Goal: Navigation & Orientation: Understand site structure

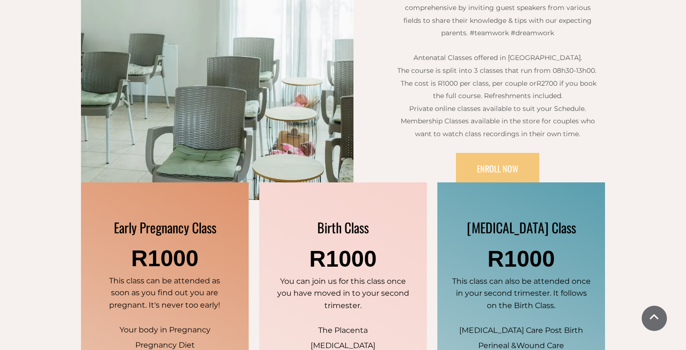
scroll to position [491, 0]
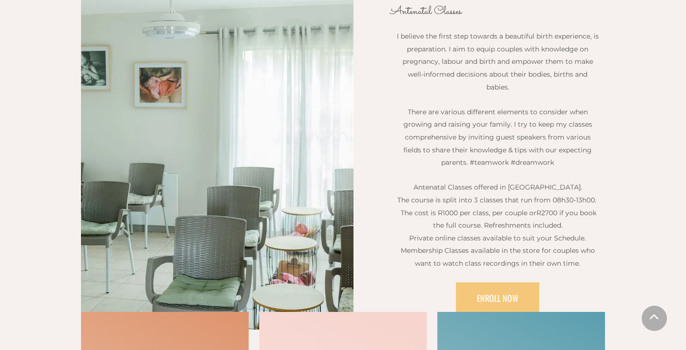
scroll to position [310, 0]
click at [636, 102] on div "PREGNANCY & BIRTH PREPARATION Antenatal Classes I believe the first step toward…" at bounding box center [343, 152] width 686 height 438
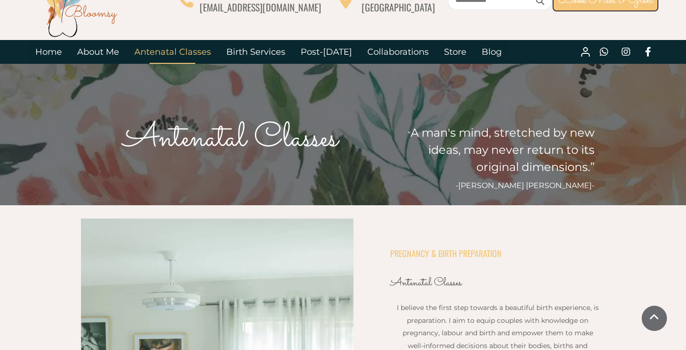
scroll to position [0, 0]
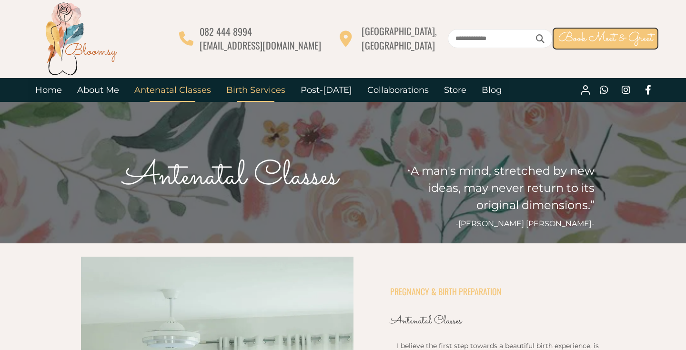
click at [250, 83] on link "Birth Services" at bounding box center [256, 90] width 74 height 24
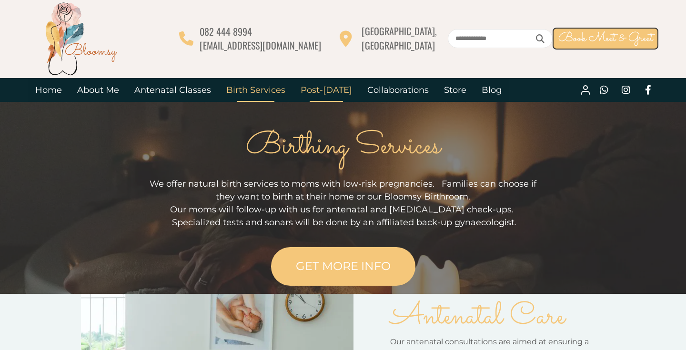
click at [316, 95] on link "Post-[DATE]" at bounding box center [326, 90] width 67 height 24
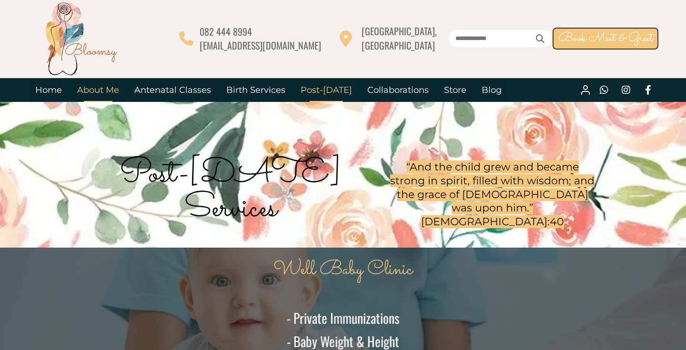
click at [98, 98] on link "About Me" at bounding box center [98, 90] width 57 height 24
